Goal: Book appointment/travel/reservation

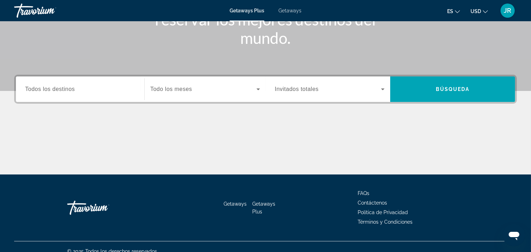
scroll to position [130, 0]
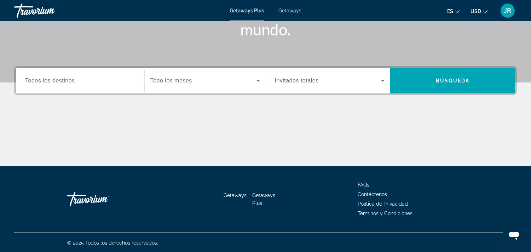
click at [98, 89] on div "Search widget" at bounding box center [80, 81] width 110 height 20
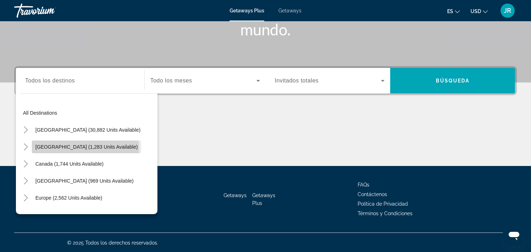
click at [85, 148] on span "[GEOGRAPHIC_DATA] (1,283 units available)" at bounding box center [86, 147] width 102 height 6
type input "**********"
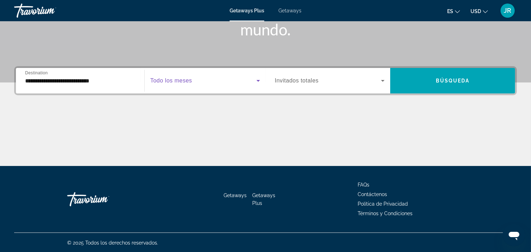
click at [252, 79] on span "Search widget" at bounding box center [203, 80] width 106 height 8
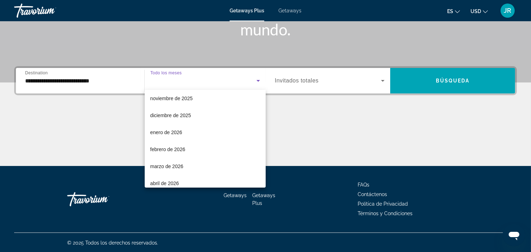
scroll to position [55, 0]
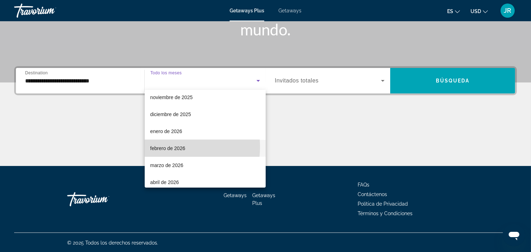
click at [170, 146] on span "febrero de 2026" at bounding box center [167, 148] width 35 height 8
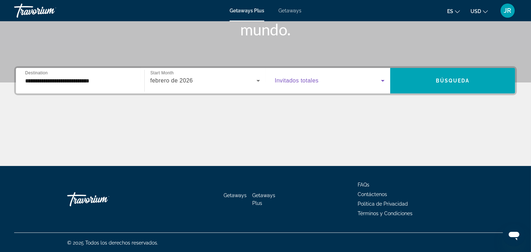
click at [382, 79] on icon "Search widget" at bounding box center [382, 80] width 8 height 8
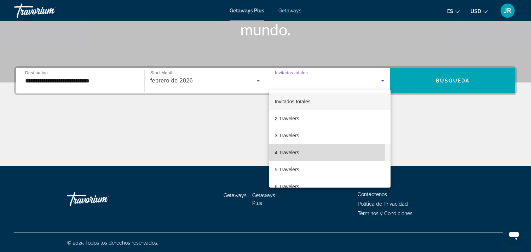
click at [301, 150] on mat-option "4 Travelers" at bounding box center [329, 152] width 121 height 17
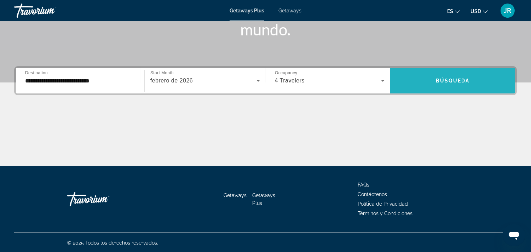
click at [483, 76] on span "Search widget" at bounding box center [452, 80] width 125 height 17
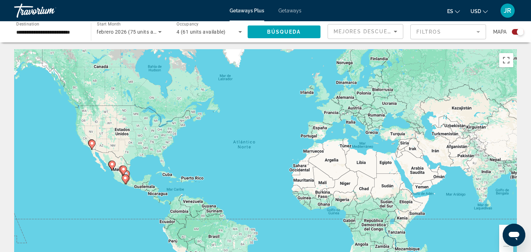
click at [515, 32] on div "Search widget" at bounding box center [518, 32] width 12 height 6
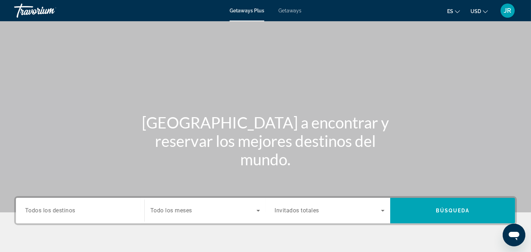
click at [52, 209] on span "Todos los destinos" at bounding box center [50, 210] width 50 height 7
click at [52, 209] on input "Destination Todos los destinos" at bounding box center [80, 211] width 110 height 8
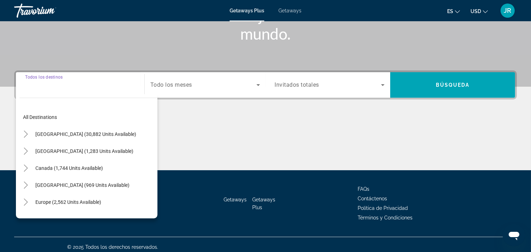
scroll to position [130, 0]
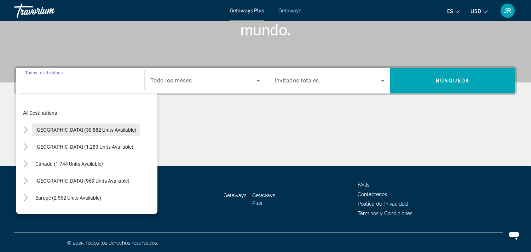
click at [99, 127] on span "[GEOGRAPHIC_DATA] (30,882 units available)" at bounding box center [85, 130] width 101 height 6
type input "**********"
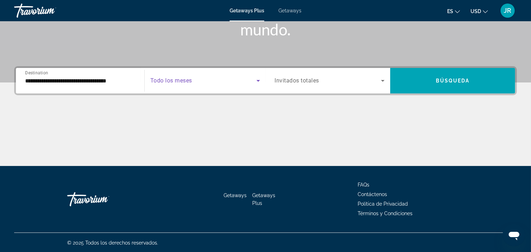
click at [256, 81] on icon "Search widget" at bounding box center [258, 80] width 8 height 8
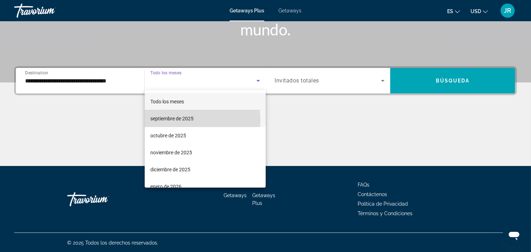
click at [192, 120] on span "septiembre de 2025" at bounding box center [171, 118] width 43 height 8
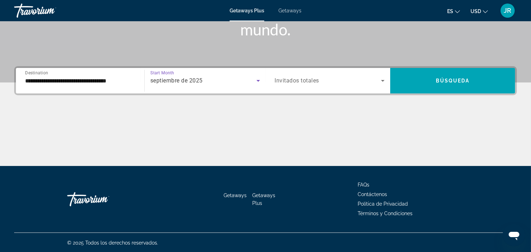
click at [376, 75] on div "Search widget" at bounding box center [330, 81] width 110 height 20
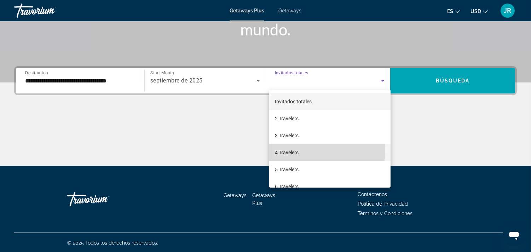
click at [309, 150] on mat-option "4 Travelers" at bounding box center [329, 152] width 121 height 17
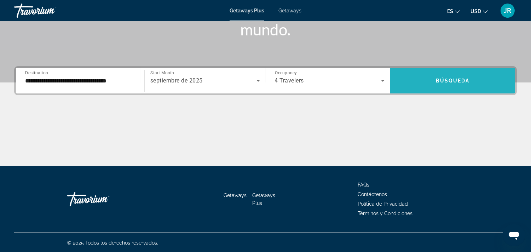
click at [436, 79] on span "Búsqueda" at bounding box center [453, 81] width 34 height 6
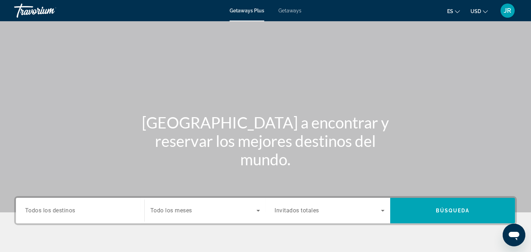
scroll to position [130, 0]
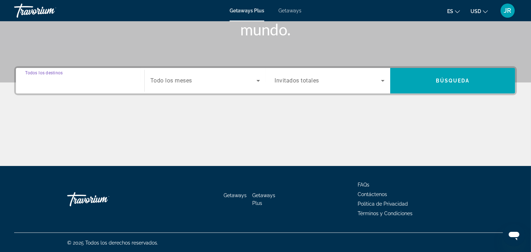
click at [101, 80] on input "Destination Todos los destinos" at bounding box center [80, 81] width 110 height 8
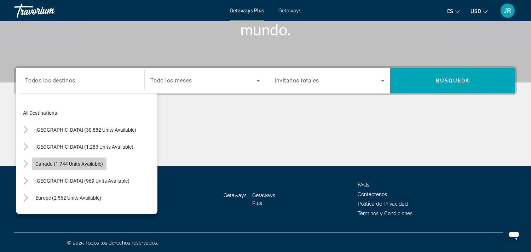
click at [89, 161] on span "Canada (1,744 units available)" at bounding box center [69, 164] width 68 height 6
type input "**********"
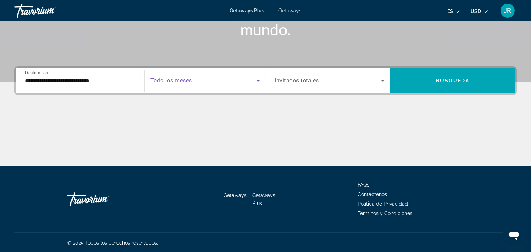
click at [258, 79] on icon "Search widget" at bounding box center [258, 80] width 8 height 8
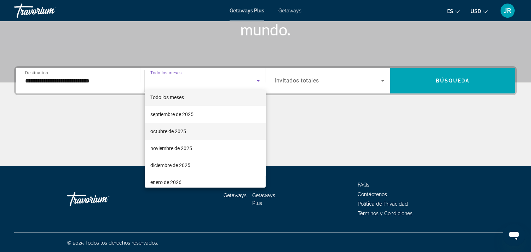
scroll to position [5, 0]
click at [383, 79] on div at bounding box center [265, 126] width 531 height 252
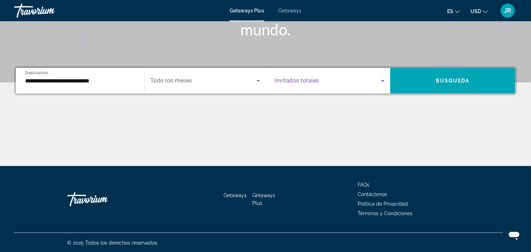
click at [383, 79] on icon "Search widget" at bounding box center [382, 80] width 8 height 8
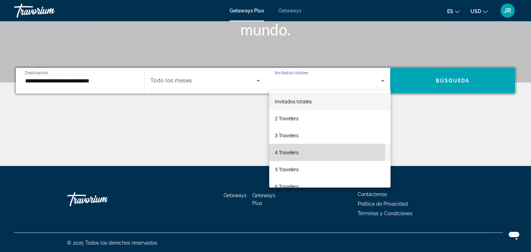
click at [305, 150] on mat-option "4 Travelers" at bounding box center [329, 152] width 121 height 17
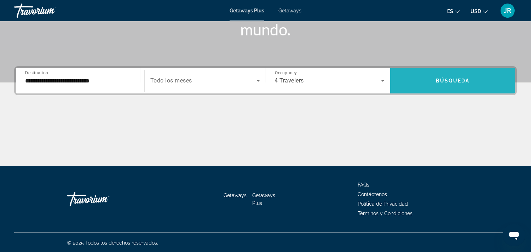
click at [448, 79] on span "Búsqueda" at bounding box center [453, 81] width 34 height 6
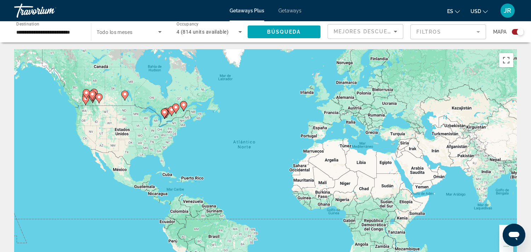
click at [515, 29] on div "Search widget" at bounding box center [518, 32] width 12 height 6
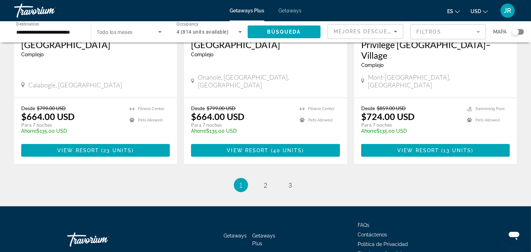
scroll to position [904, 0]
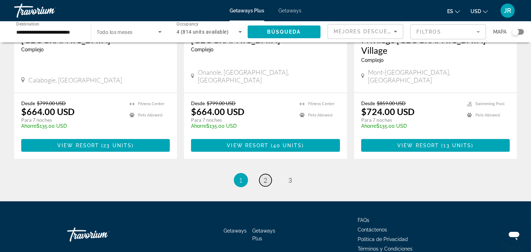
click at [265, 176] on span "2" at bounding box center [266, 180] width 4 height 8
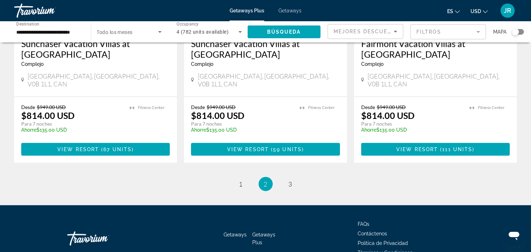
scroll to position [924, 0]
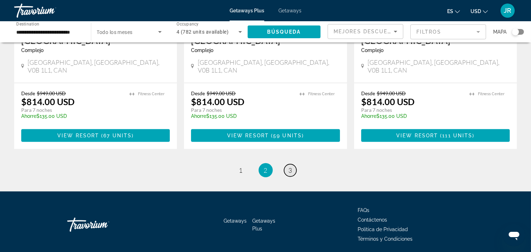
click at [292, 166] on span "3" at bounding box center [291, 170] width 4 height 8
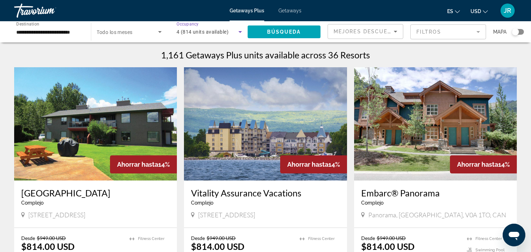
click at [237, 30] on icon "Search widget" at bounding box center [240, 32] width 8 height 8
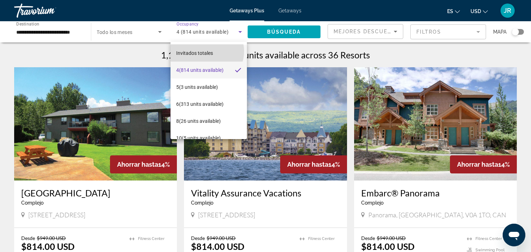
click at [207, 51] on span "Invitados totales" at bounding box center [194, 53] width 37 height 6
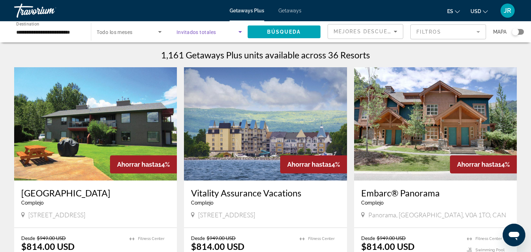
click at [240, 28] on icon "Search widget" at bounding box center [240, 32] width 8 height 8
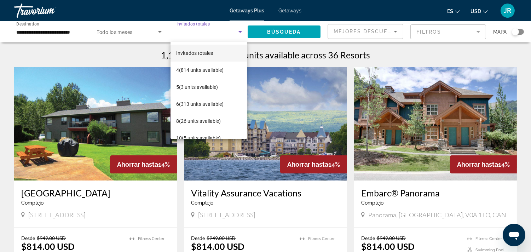
click at [158, 33] on div at bounding box center [265, 126] width 531 height 252
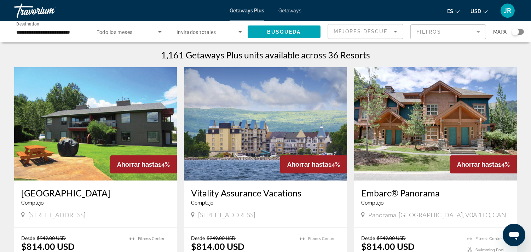
click at [82, 28] on div "**********" at bounding box center [49, 32] width 77 height 20
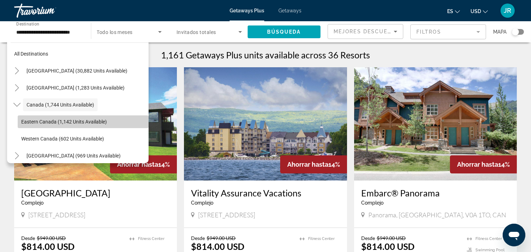
click at [99, 120] on span "Eastern Canada (1,142 units available)" at bounding box center [64, 122] width 86 height 6
type input "**********"
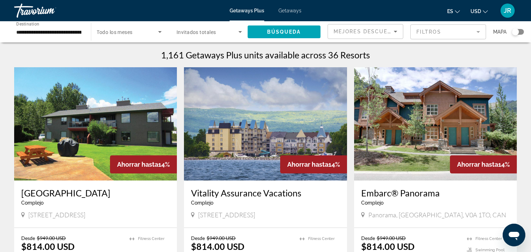
click at [288, 10] on span "Getaways" at bounding box center [289, 11] width 23 height 6
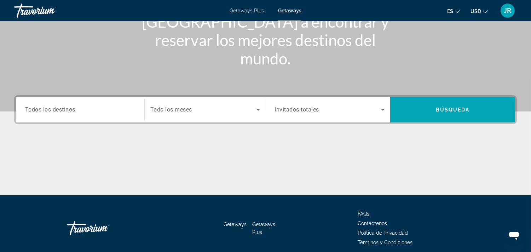
scroll to position [115, 0]
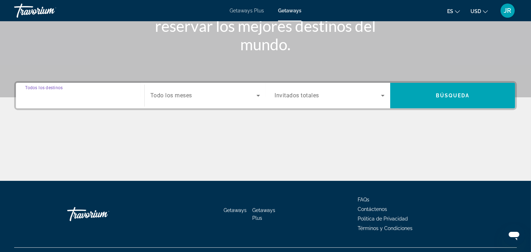
click at [98, 98] on input "Destination Todos los destinos" at bounding box center [80, 96] width 110 height 8
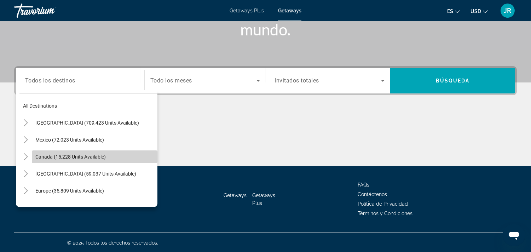
click at [101, 152] on span "Search widget" at bounding box center [95, 156] width 126 height 17
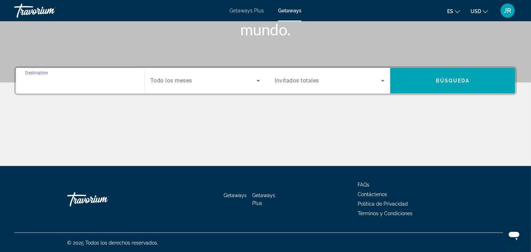
type input "**********"
click at [254, 82] on icon "Search widget" at bounding box center [258, 80] width 8 height 8
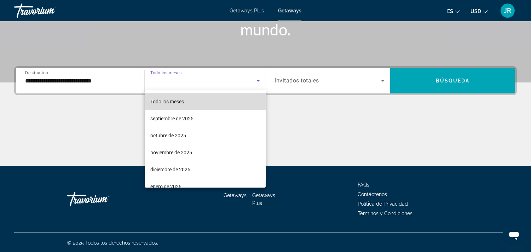
click at [221, 100] on mat-option "Todo los meses" at bounding box center [205, 101] width 121 height 17
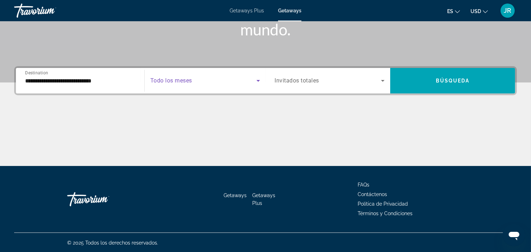
click at [381, 79] on icon "Search widget" at bounding box center [382, 80] width 8 height 8
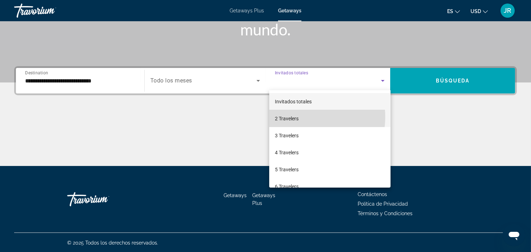
click at [299, 117] on mat-option "2 Travelers" at bounding box center [329, 118] width 121 height 17
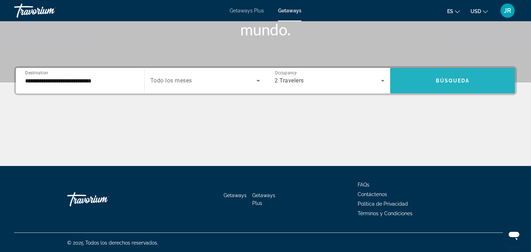
click at [448, 80] on span "Búsqueda" at bounding box center [453, 81] width 34 height 6
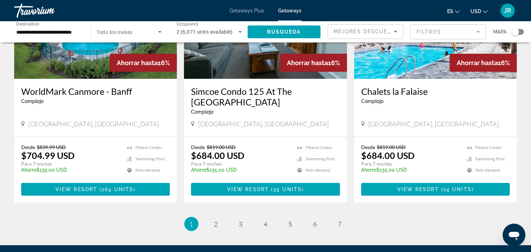
scroll to position [871, 0]
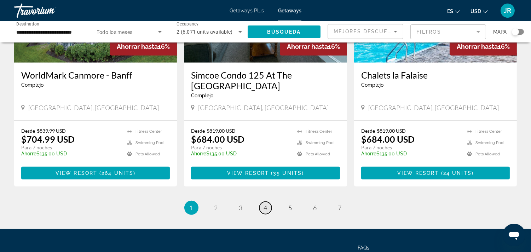
click at [266, 204] on span "4" at bounding box center [266, 208] width 4 height 8
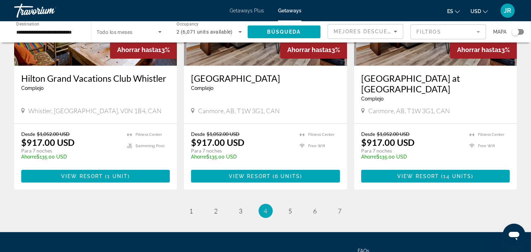
scroll to position [871, 0]
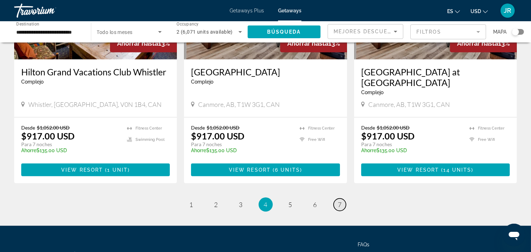
click at [342, 198] on link "page 7" at bounding box center [339, 204] width 12 height 12
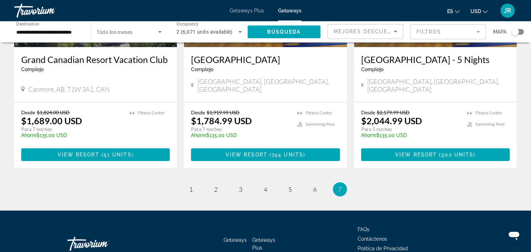
scroll to position [134, 0]
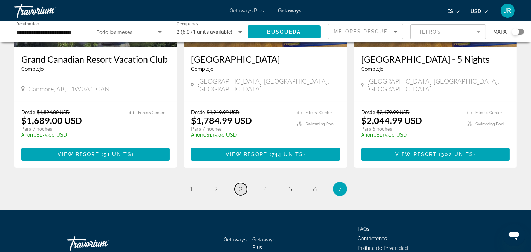
click at [240, 185] on span "3" at bounding box center [241, 189] width 4 height 8
